Goal: Complete application form: Complete application form

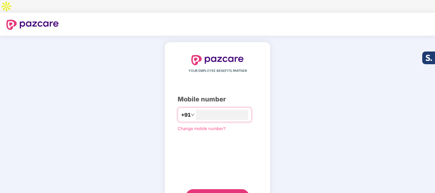
type input "**********"
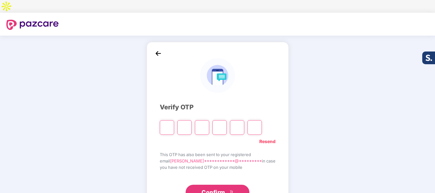
type input "*"
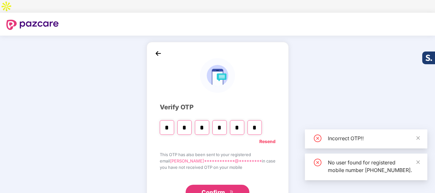
type input "*"
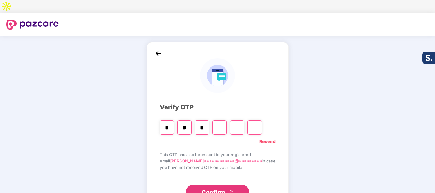
type input "*"
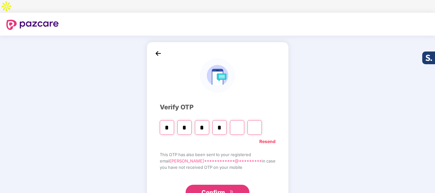
type input "*"
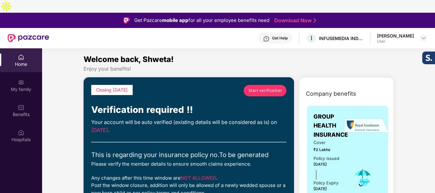
click at [270, 88] on span "Start verification" at bounding box center [264, 91] width 33 height 6
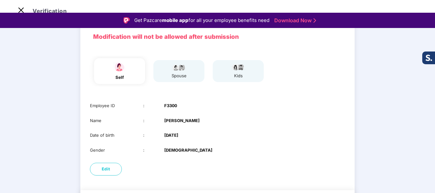
scroll to position [59, 0]
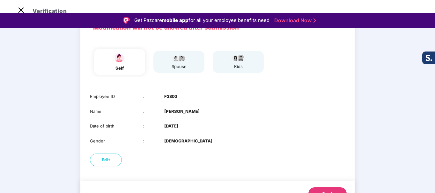
click at [167, 52] on div "spouse" at bounding box center [178, 62] width 51 height 22
click at [175, 63] on div "spouse" at bounding box center [179, 66] width 16 height 7
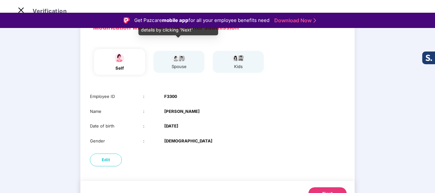
click at [177, 63] on div "spouse" at bounding box center [179, 66] width 16 height 7
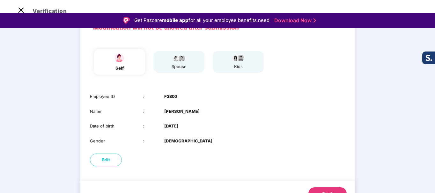
click at [319, 188] on button "Next" at bounding box center [327, 194] width 38 height 13
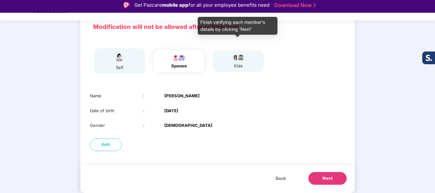
click at [231, 54] on div "kids" at bounding box center [238, 62] width 16 height 16
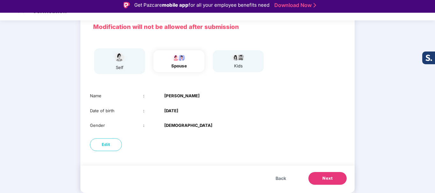
click at [327, 176] on span "Next" at bounding box center [327, 179] width 10 height 6
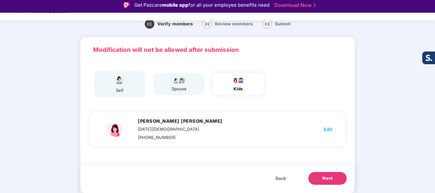
scroll to position [21, 0]
click at [326, 176] on span "Next" at bounding box center [327, 179] width 10 height 6
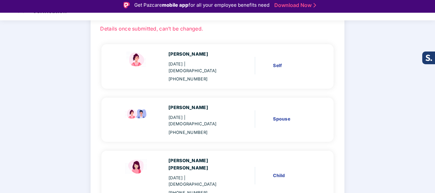
scroll to position [53, 0]
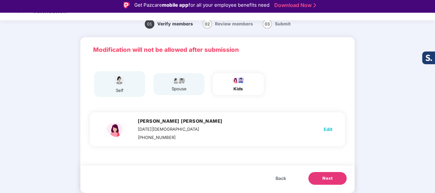
scroll to position [21, 0]
click at [329, 126] on span "Edit" at bounding box center [327, 129] width 9 height 7
select select "******"
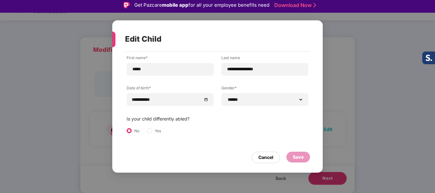
scroll to position [0, 0]
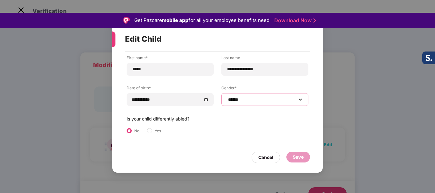
click at [259, 98] on select "**********" at bounding box center [265, 99] width 76 height 5
click at [227, 97] on select "**********" at bounding box center [265, 99] width 76 height 5
click at [294, 156] on div "Save" at bounding box center [298, 157] width 11 height 7
click at [265, 159] on div "Cancel" at bounding box center [265, 157] width 15 height 7
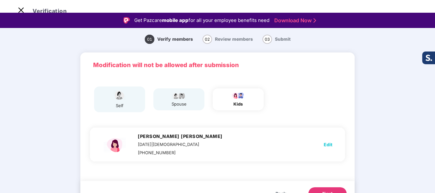
click at [323, 191] on span "Next" at bounding box center [327, 194] width 10 height 6
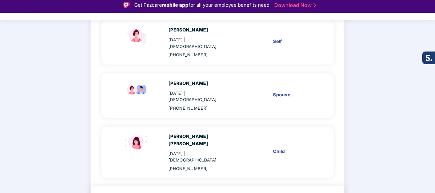
scroll to position [83, 0]
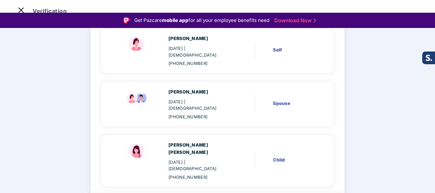
scroll to position [78, 0]
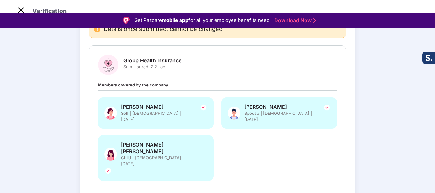
drag, startPoint x: 312, startPoint y: 180, endPoint x: 312, endPoint y: 169, distance: 11.2
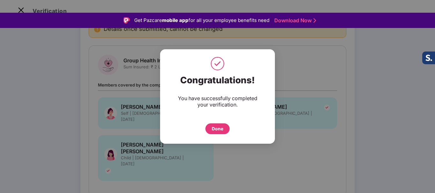
click at [218, 126] on div "Done" at bounding box center [217, 129] width 11 height 7
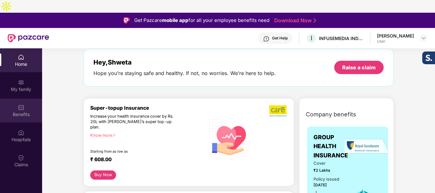
scroll to position [96, 0]
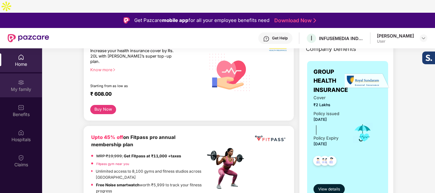
click at [15, 81] on div "My family" at bounding box center [21, 86] width 42 height 24
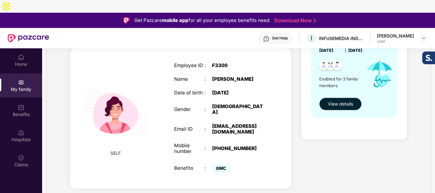
scroll to position [167, 0]
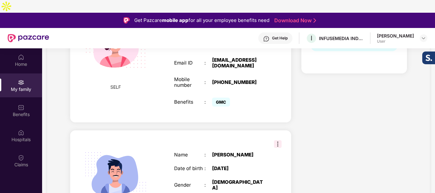
click at [118, 37] on img at bounding box center [115, 46] width 76 height 76
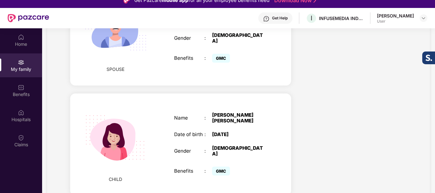
scroll to position [36, 0]
